Goal: Check status: Check status

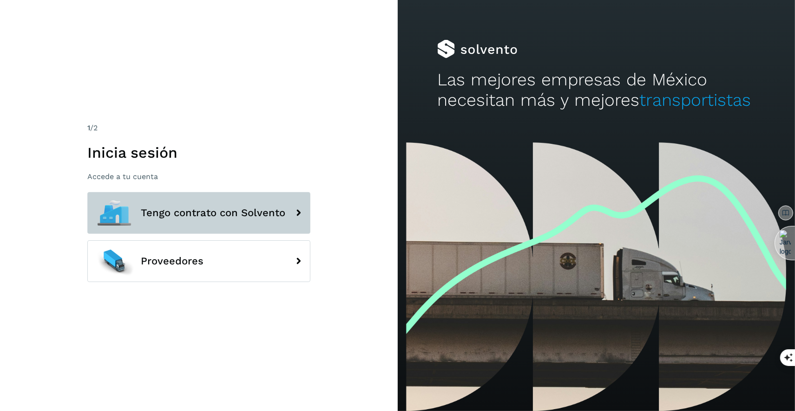
click at [223, 220] on button "Tengo contrato con Solvento" at bounding box center [198, 213] width 223 height 42
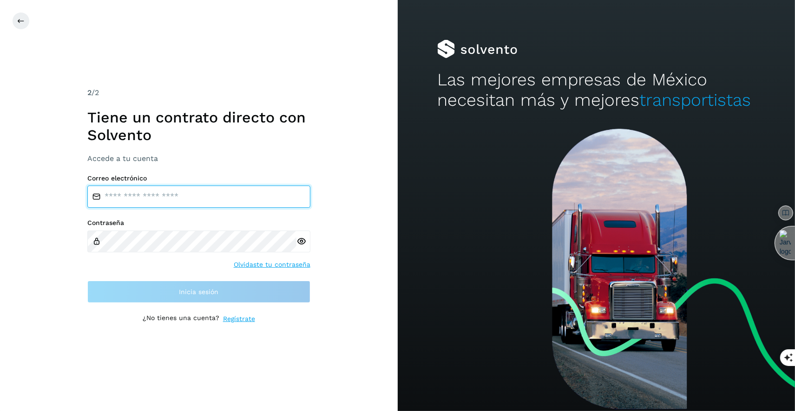
click at [202, 194] on input "email" at bounding box center [198, 197] width 223 height 22
type input "**********"
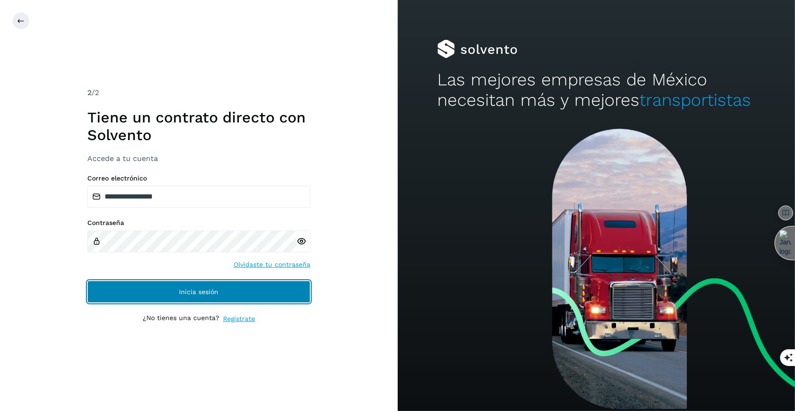
click at [231, 296] on button "Inicia sesión" at bounding box center [198, 292] width 223 height 22
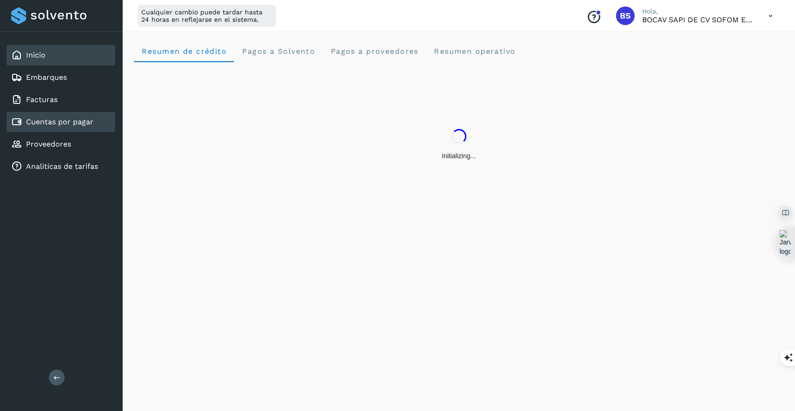
click at [85, 117] on div "Cuentas por pagar" at bounding box center [52, 122] width 82 height 11
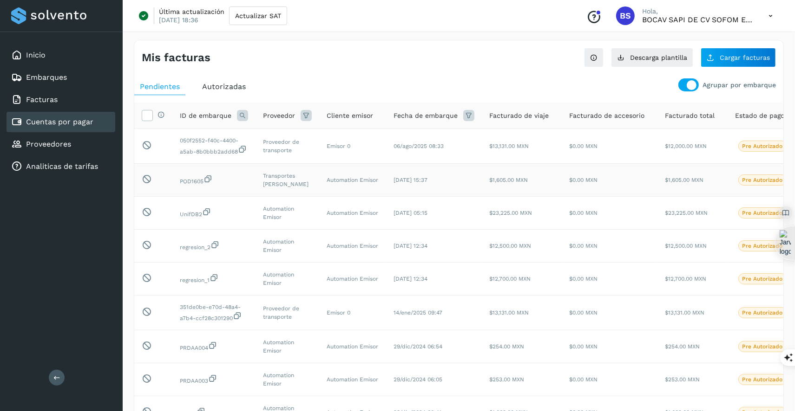
click at [307, 197] on td "Transportes [PERSON_NAME]" at bounding box center [287, 180] width 64 height 33
click at [69, 80] on div "Embarques" at bounding box center [61, 77] width 109 height 20
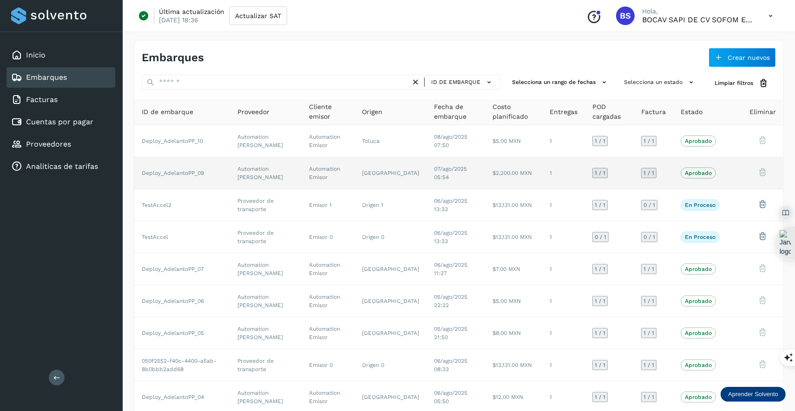
click at [354, 177] on td "Automation Emisor" at bounding box center [327, 173] width 53 height 32
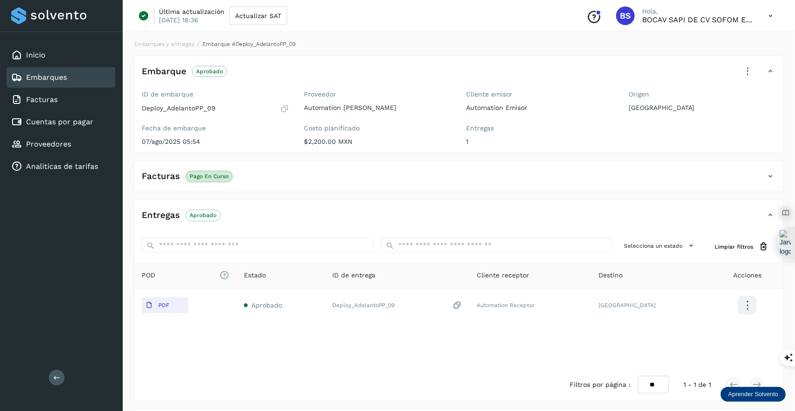
click at [772, 13] on icon at bounding box center [770, 16] width 19 height 19
click at [772, 13] on div at bounding box center [397, 205] width 795 height 411
click at [772, 13] on icon at bounding box center [770, 16] width 19 height 19
click at [740, 58] on div "Cerrar sesión" at bounding box center [724, 60] width 111 height 18
